Goal: Information Seeking & Learning: Check status

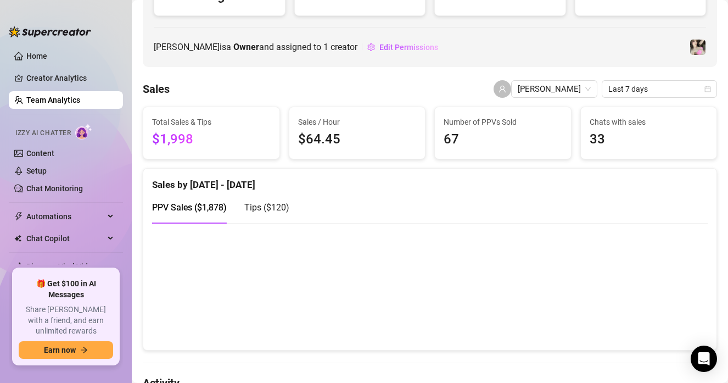
scroll to position [138, 0]
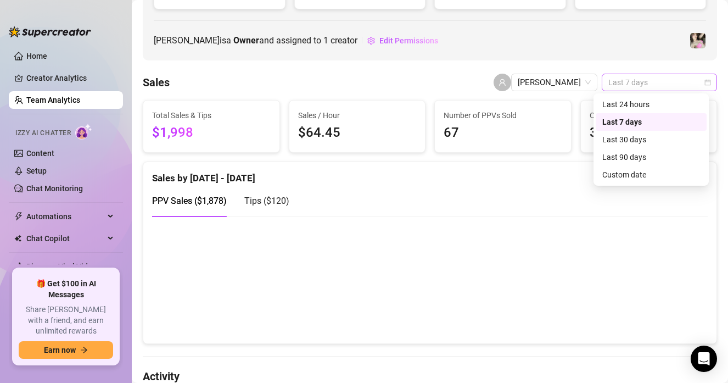
click at [620, 81] on span "Last 7 days" at bounding box center [659, 82] width 102 height 16
click at [623, 100] on div "Last 24 hours" at bounding box center [651, 104] width 98 height 12
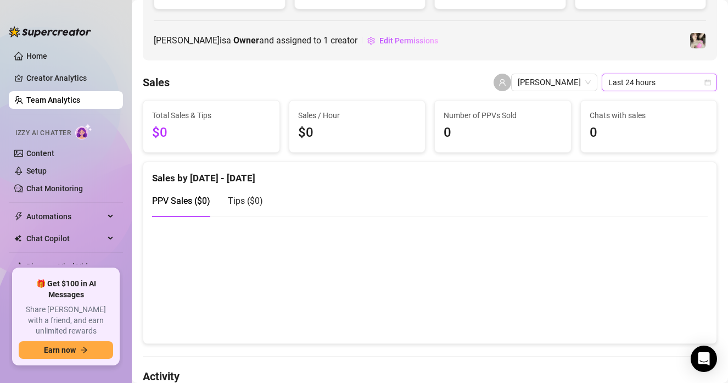
click at [627, 86] on span "Last 24 hours" at bounding box center [659, 82] width 102 height 16
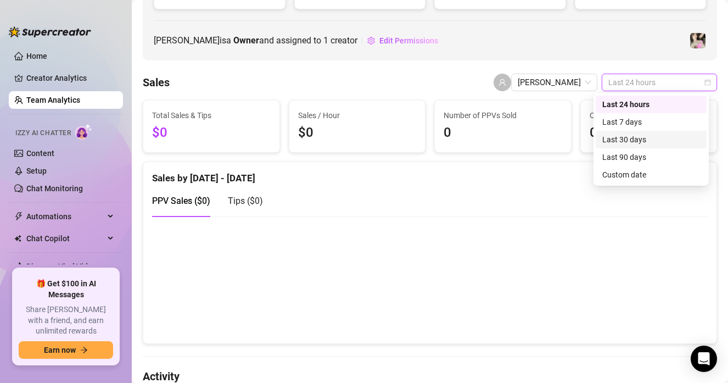
click at [622, 134] on div "Last 30 days" at bounding box center [651, 139] width 98 height 12
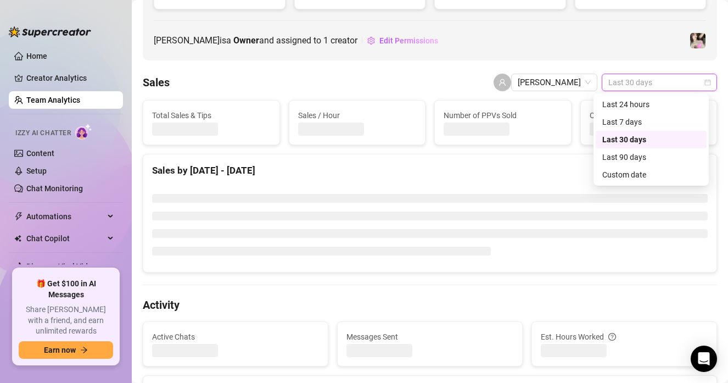
click at [645, 77] on span "Last 30 days" at bounding box center [659, 82] width 102 height 16
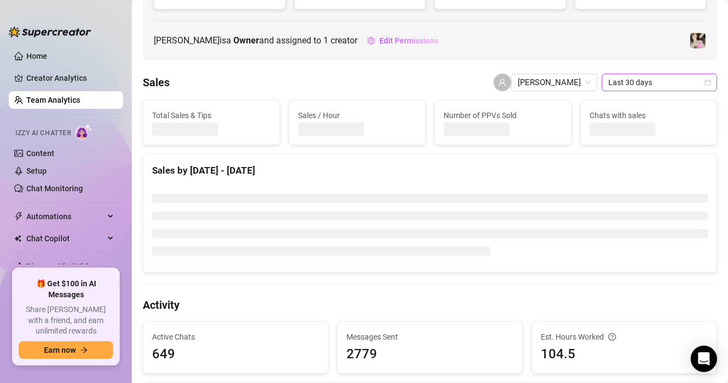
click at [645, 76] on span "Last 30 days" at bounding box center [659, 82] width 102 height 16
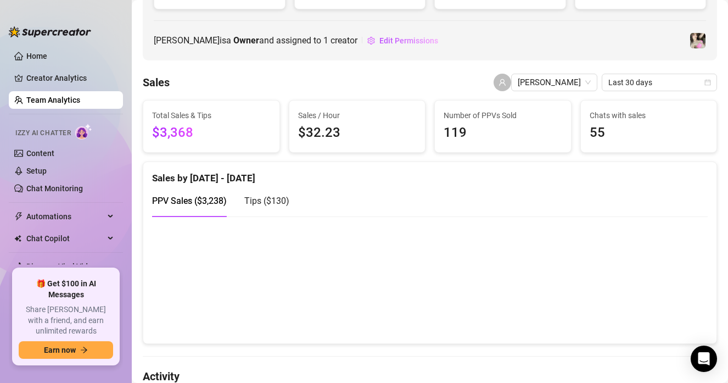
click at [57, 96] on link "Team Analytics" at bounding box center [53, 100] width 54 height 9
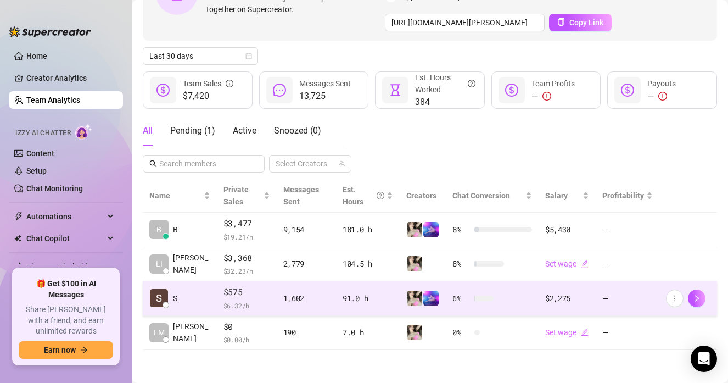
scroll to position [104, 0]
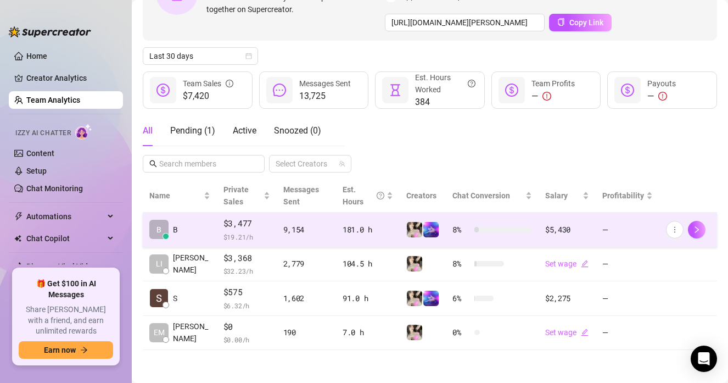
click at [224, 226] on span "$3,477" at bounding box center [246, 223] width 47 height 13
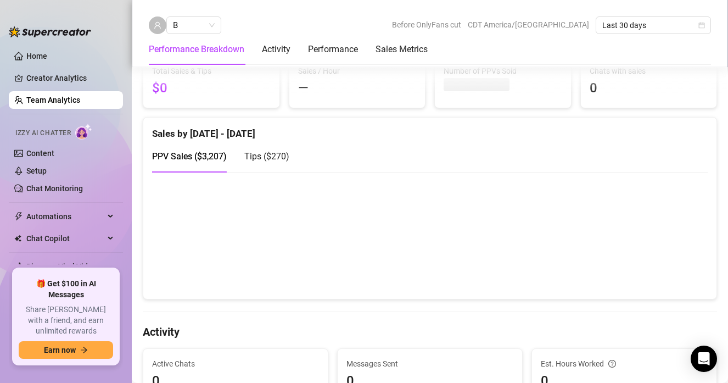
scroll to position [186, 0]
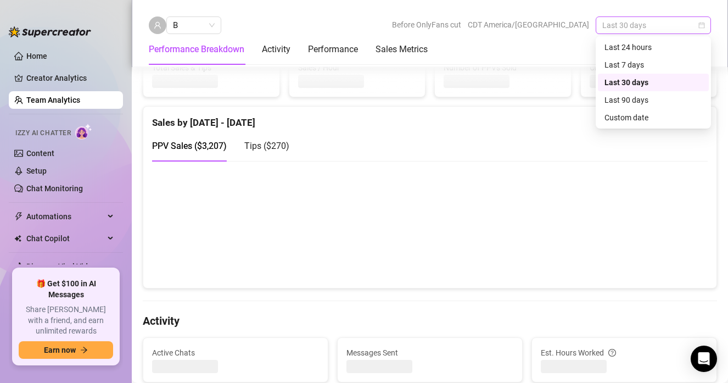
click at [635, 21] on span "Last 30 days" at bounding box center [653, 25] width 102 height 16
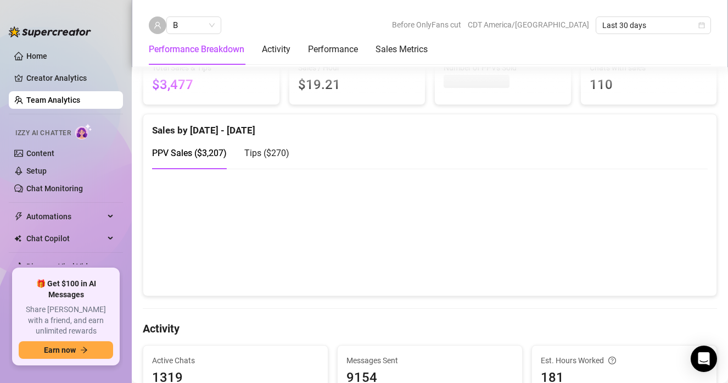
click at [440, 165] on div "PPV Sales ( $3,207 ) Tips ( $270 )" at bounding box center [430, 152] width 556 height 31
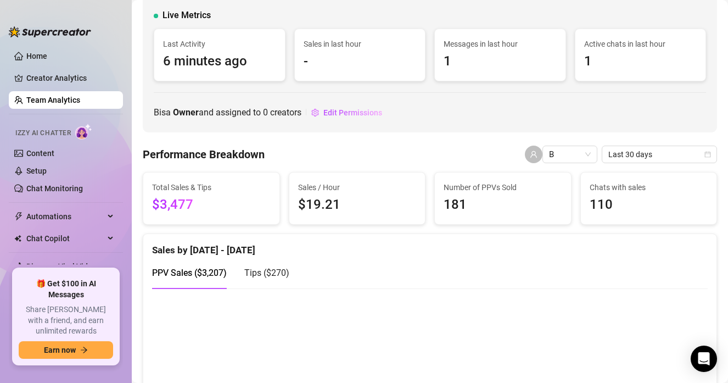
scroll to position [58, 0]
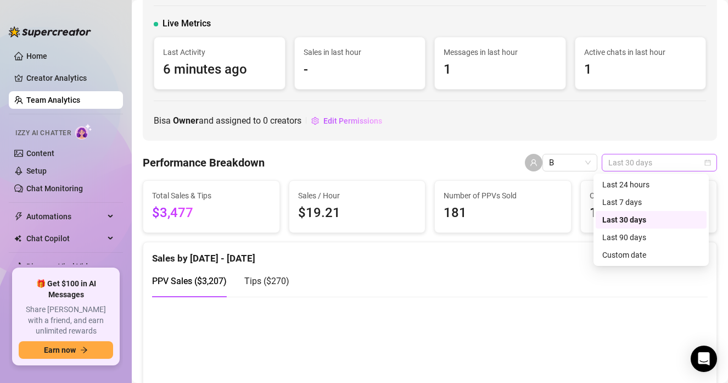
click at [646, 155] on span "Last 30 days" at bounding box center [659, 162] width 102 height 16
click at [639, 183] on div "Last 24 hours" at bounding box center [651, 184] width 98 height 12
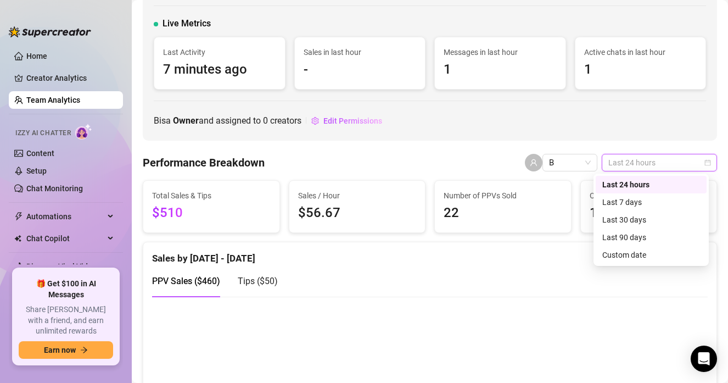
click at [654, 164] on span "Last 24 hours" at bounding box center [659, 162] width 102 height 16
click at [631, 216] on div "Last 30 days" at bounding box center [651, 220] width 98 height 12
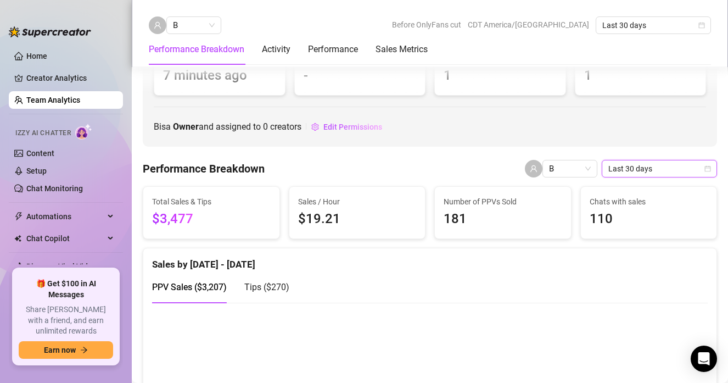
scroll to position [0, 0]
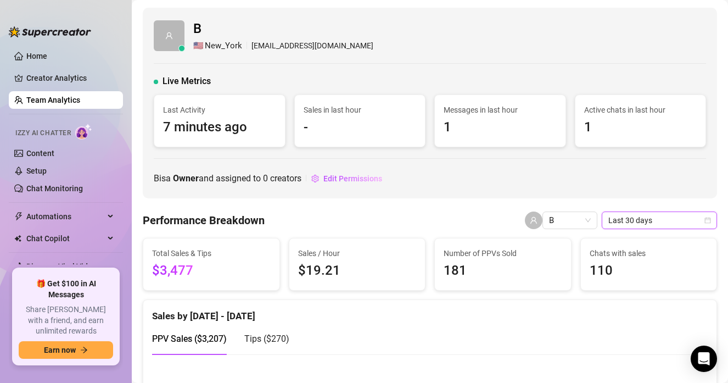
click at [70, 100] on link "Team Analytics" at bounding box center [53, 100] width 54 height 9
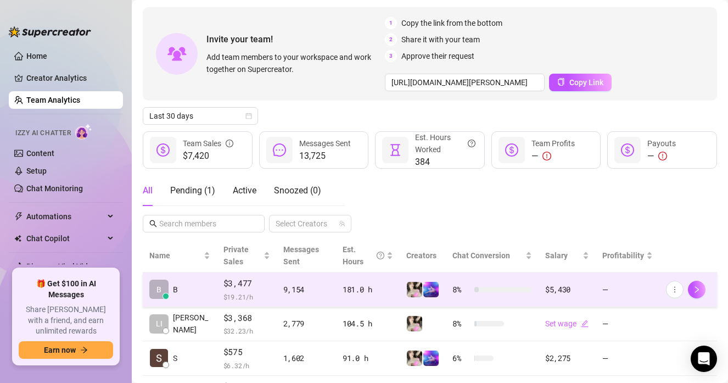
scroll to position [59, 0]
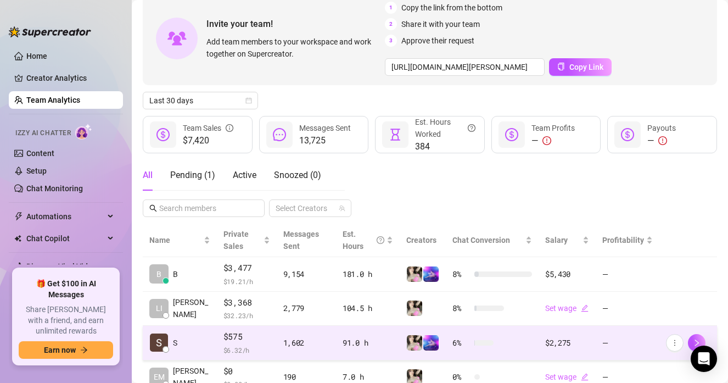
click at [244, 346] on span "$ 6.32 /h" at bounding box center [246, 349] width 47 height 11
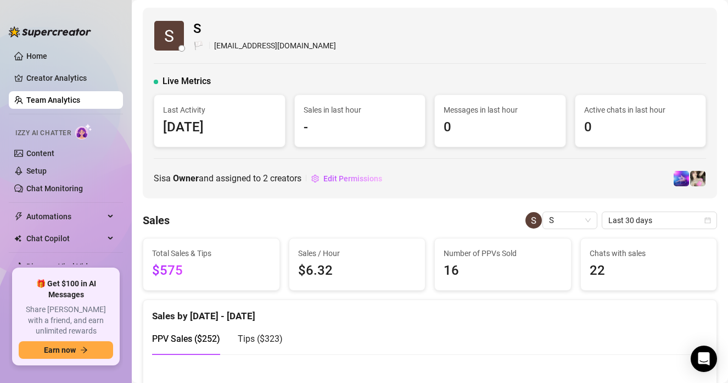
click at [80, 101] on link "Team Analytics" at bounding box center [53, 100] width 54 height 9
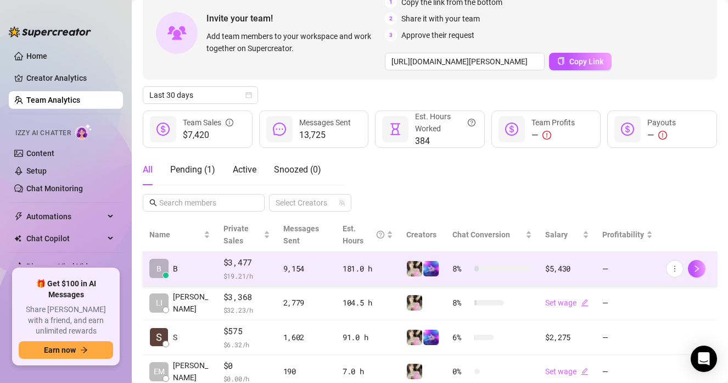
scroll to position [66, 0]
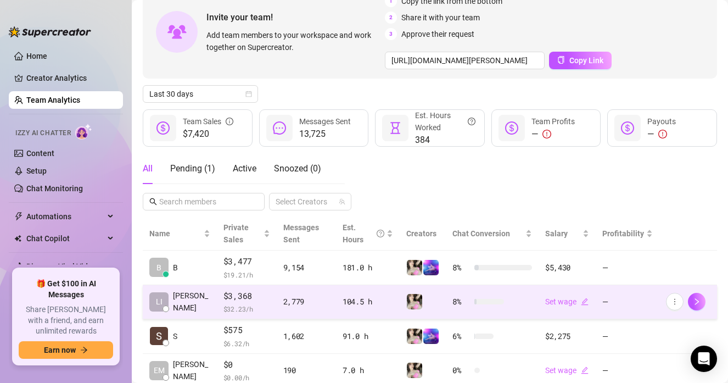
click at [246, 310] on span "$ 32.23 /h" at bounding box center [246, 308] width 47 height 11
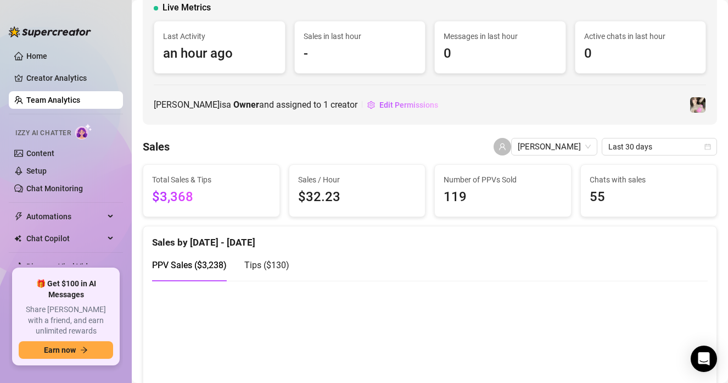
scroll to position [63, 0]
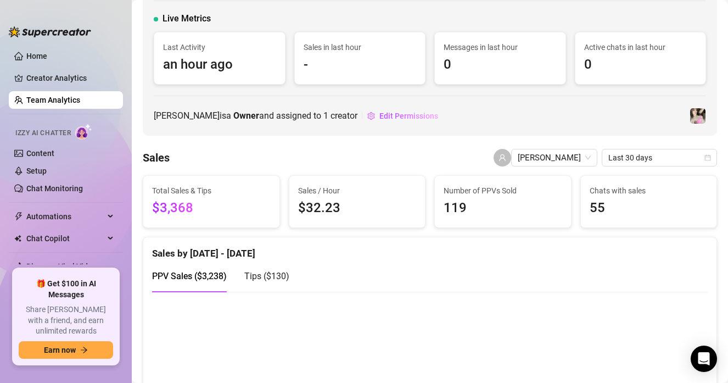
click at [70, 96] on link "Team Analytics" at bounding box center [53, 100] width 54 height 9
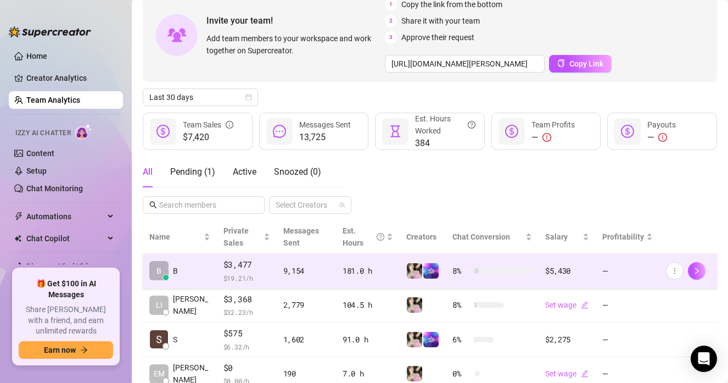
click at [217, 272] on td "$3,477 $ 19.21 /h" at bounding box center [247, 271] width 60 height 35
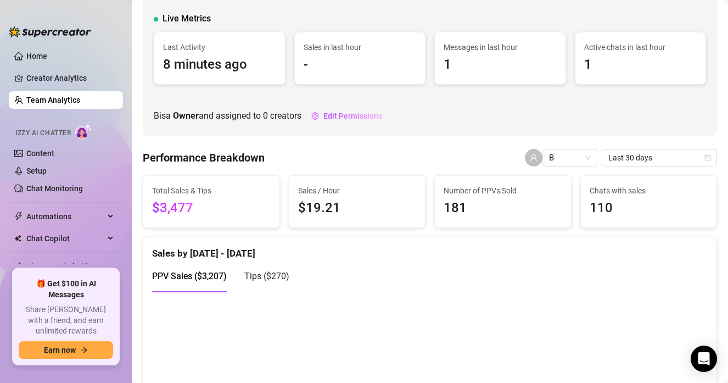
click at [65, 96] on link "Team Analytics" at bounding box center [53, 100] width 54 height 9
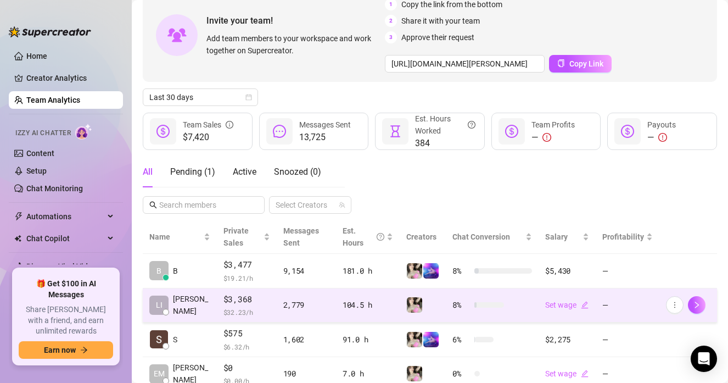
click at [198, 299] on td "[PERSON_NAME]" at bounding box center [180, 305] width 74 height 35
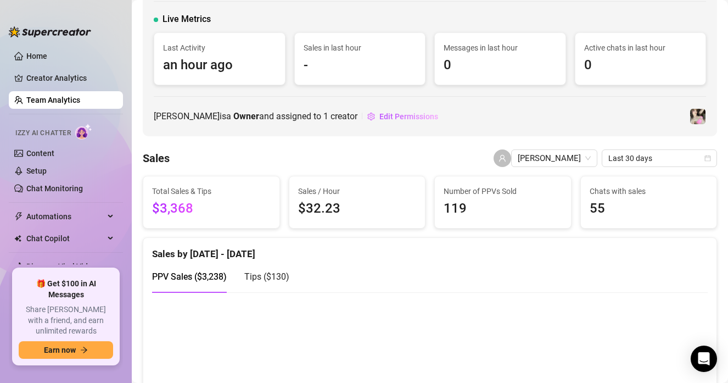
scroll to position [61, 0]
click at [70, 103] on link "Team Analytics" at bounding box center [53, 100] width 54 height 9
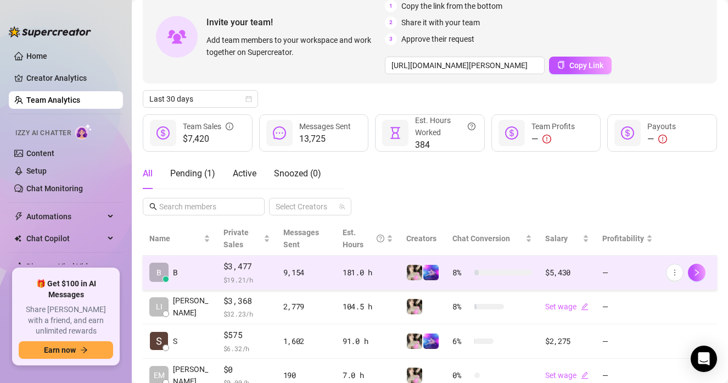
click at [223, 271] on span "$3,477" at bounding box center [246, 266] width 47 height 13
